Goal: Check status: Check status

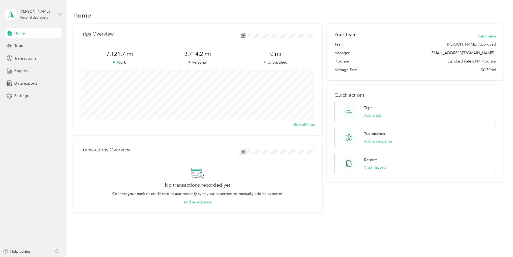
click at [18, 72] on span "Reports" at bounding box center [21, 71] width 14 height 6
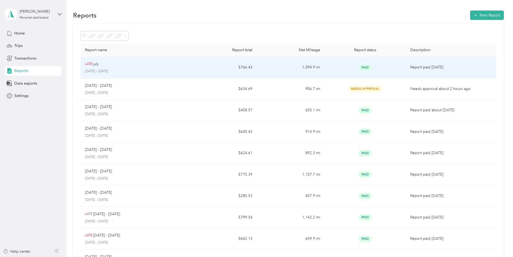
click at [108, 69] on p "[DATE] - [DATE]" at bounding box center [135, 71] width 100 height 5
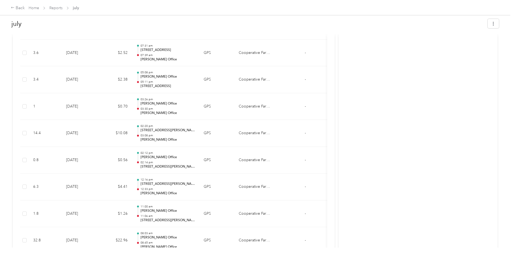
scroll to position [3423, 0]
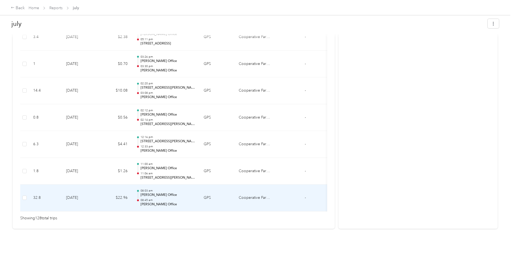
click at [68, 190] on td "[DATE]" at bounding box center [81, 198] width 38 height 27
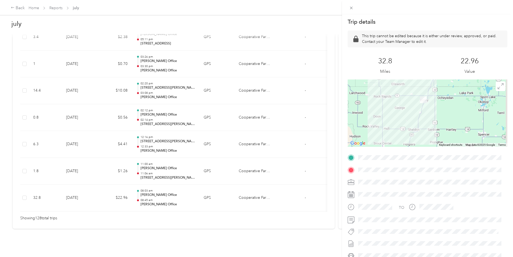
click at [428, 126] on div at bounding box center [428, 113] width 160 height 67
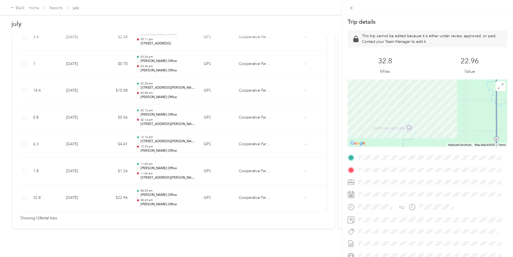
drag, startPoint x: 420, startPoint y: 136, endPoint x: 413, endPoint y: 83, distance: 53.1
click at [413, 83] on div at bounding box center [428, 113] width 160 height 67
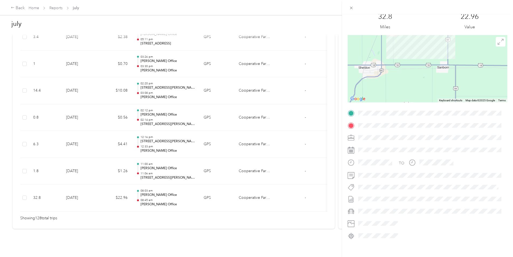
scroll to position [51, 0]
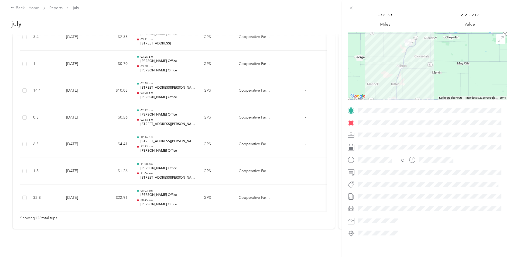
drag, startPoint x: 409, startPoint y: 60, endPoint x: 406, endPoint y: 95, distance: 34.6
click at [406, 95] on div at bounding box center [428, 65] width 160 height 67
click at [498, 36] on icon at bounding box center [501, 39] width 6 height 6
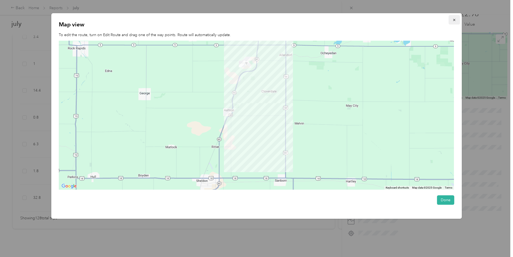
click at [454, 19] on icon "button" at bounding box center [454, 20] width 4 height 4
